Goal: Transaction & Acquisition: Purchase product/service

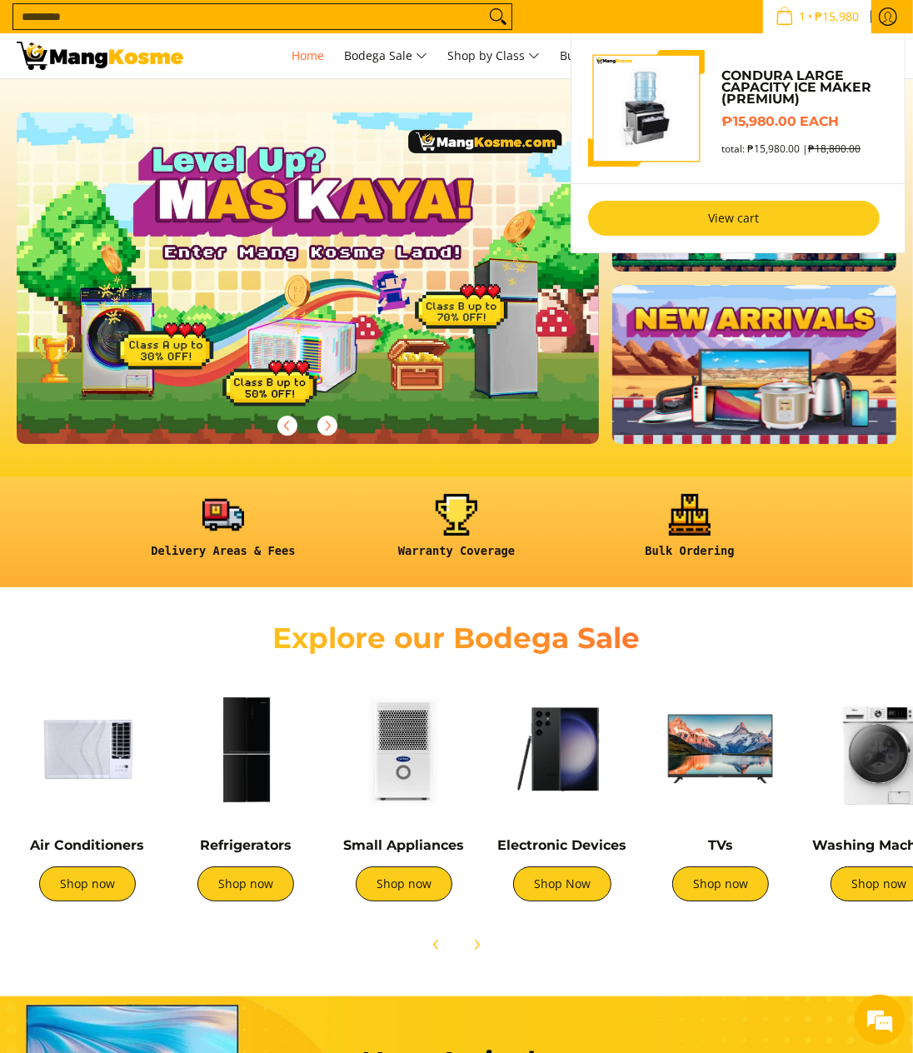
click at [733, 213] on link "View cart" at bounding box center [734, 218] width 292 height 35
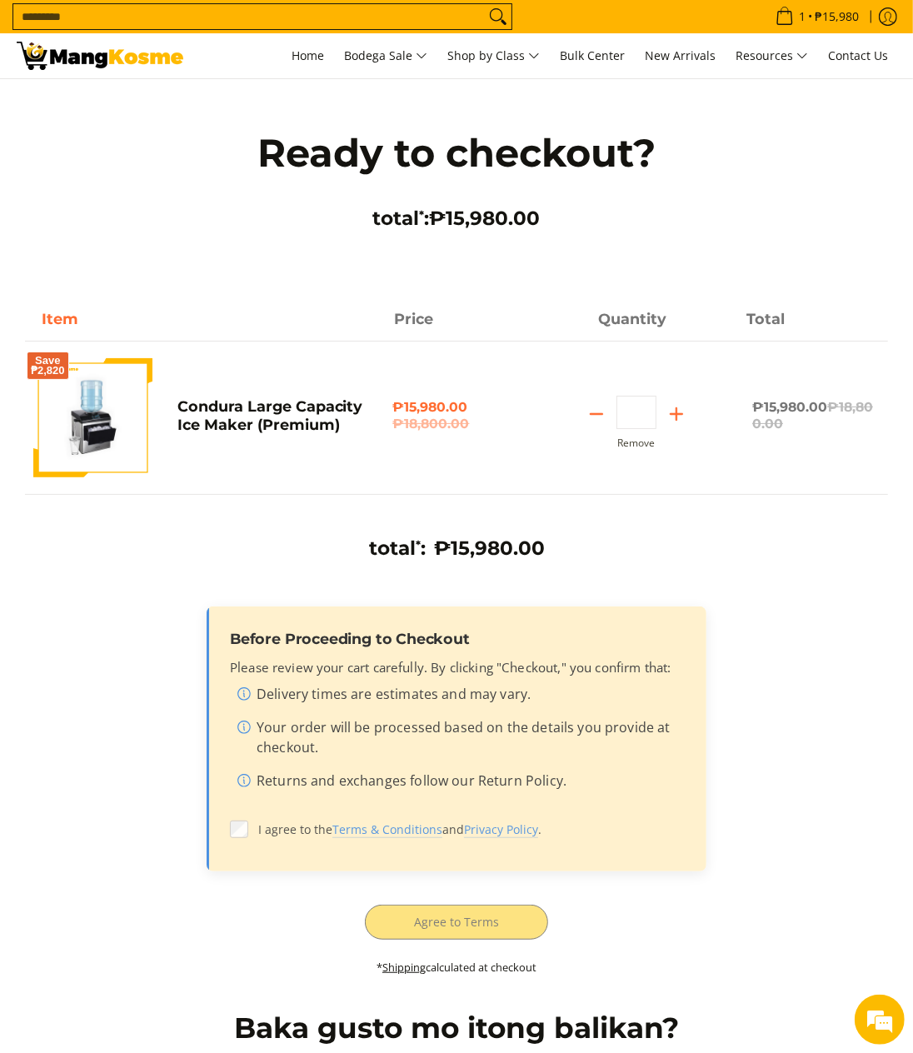
click at [249, 831] on label "I agree to the Terms & Conditions and Privacy Policy ." at bounding box center [456, 830] width 453 height 32
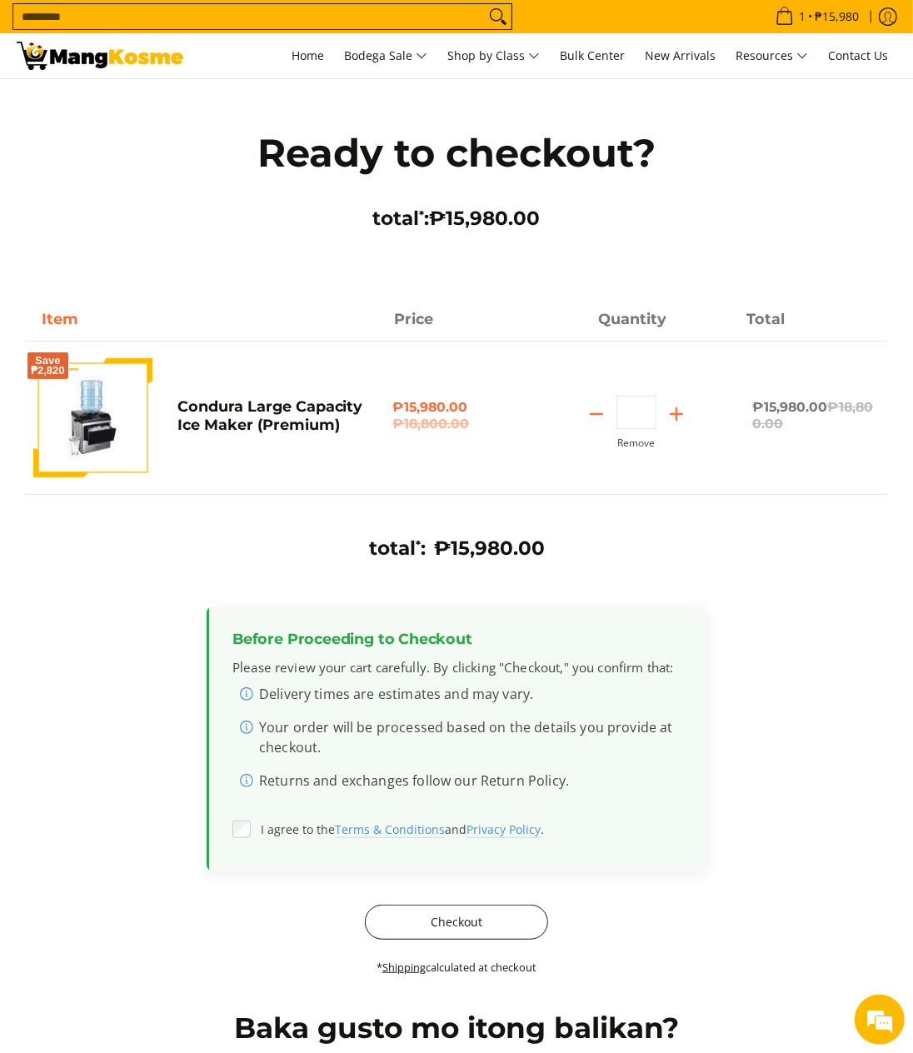
click at [495, 921] on button "Checkout" at bounding box center [456, 922] width 183 height 35
